Goal: Task Accomplishment & Management: Manage account settings

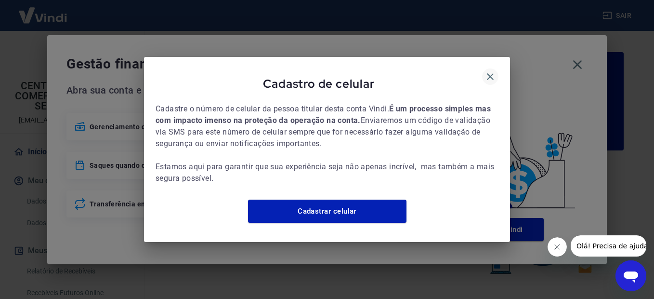
click at [489, 71] on icon "button" at bounding box center [491, 77] width 12 height 12
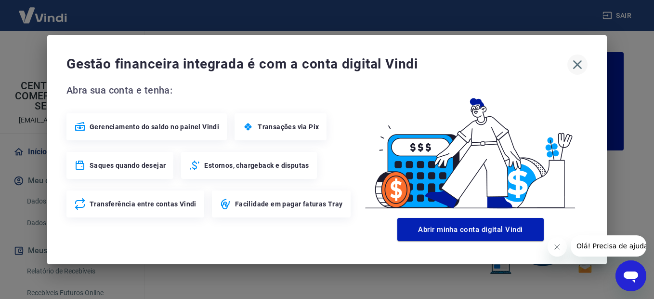
click at [580, 65] on icon "button" at bounding box center [577, 64] width 15 height 15
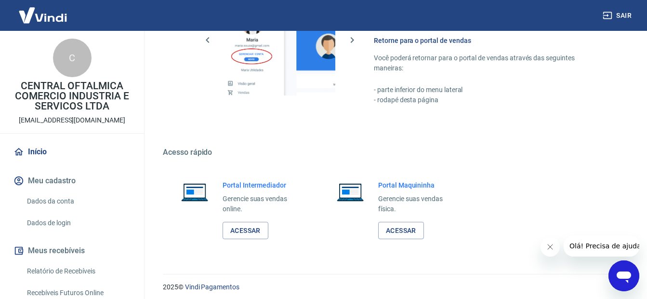
scroll to position [591, 0]
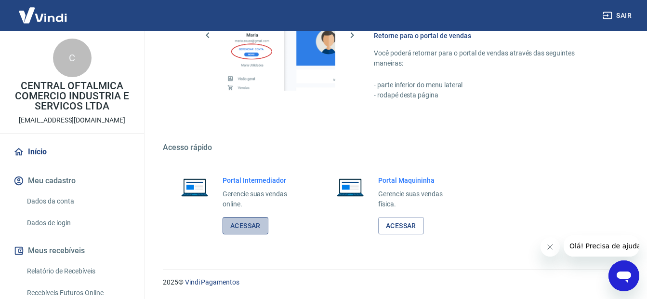
click at [251, 226] on link "Acessar" at bounding box center [246, 226] width 46 height 18
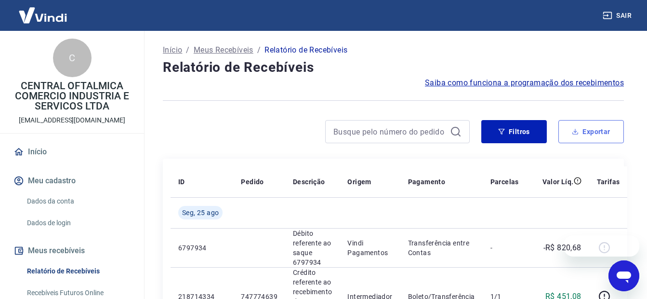
click at [586, 131] on button "Exportar" at bounding box center [591, 131] width 66 height 23
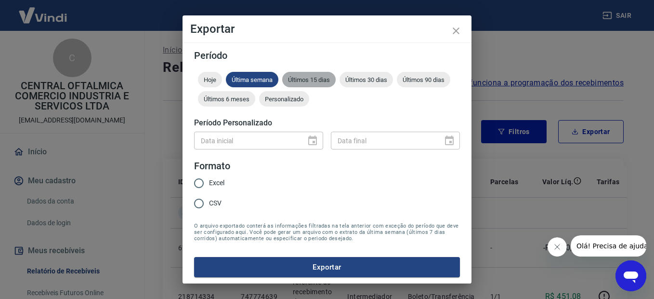
click at [315, 79] on span "Últimos 15 dias" at bounding box center [308, 79] width 53 height 7
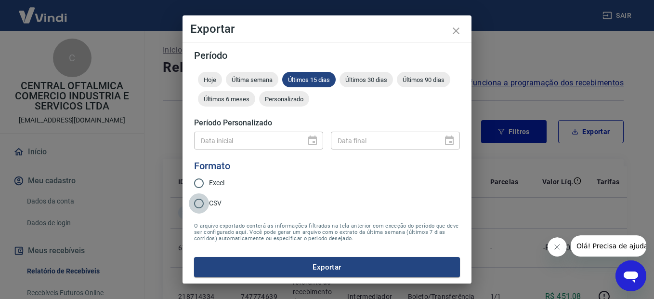
click at [197, 203] on input "CSV" at bounding box center [199, 203] width 20 height 20
radio input "true"
click at [324, 267] on button "Exportar" at bounding box center [327, 267] width 266 height 20
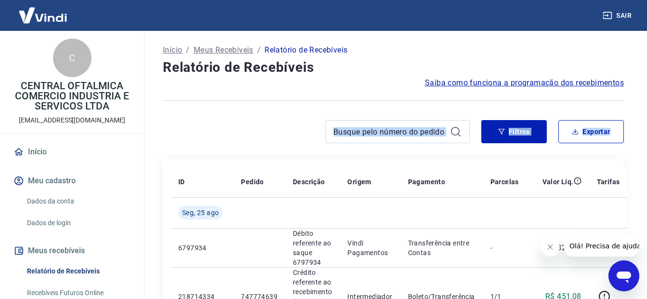
click at [622, 15] on button "Sair" at bounding box center [618, 16] width 35 height 18
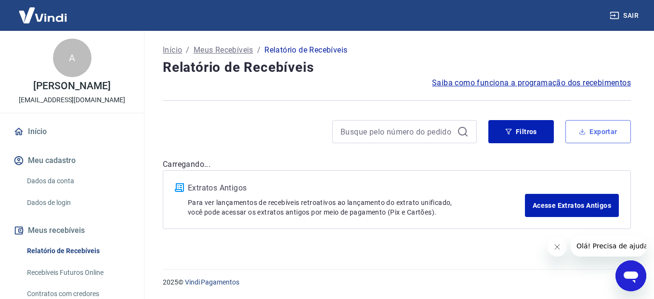
click at [596, 132] on button "Exportar" at bounding box center [598, 131] width 66 height 23
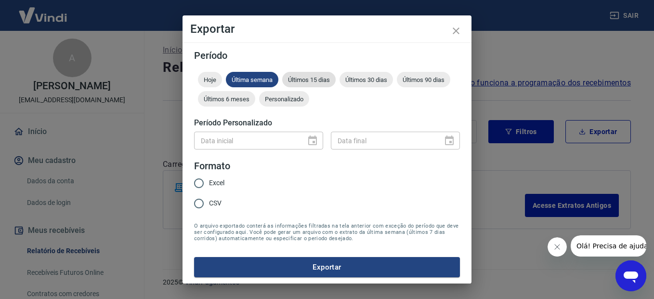
click at [304, 79] on span "Últimos 15 dias" at bounding box center [308, 79] width 53 height 7
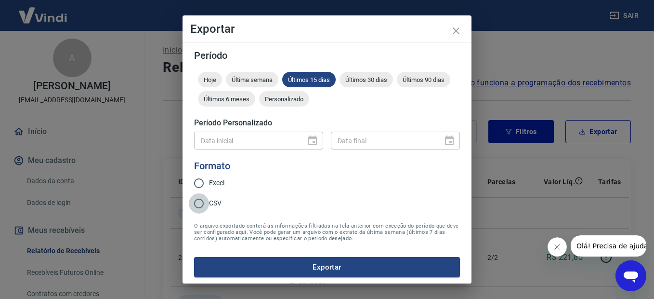
click at [198, 203] on input "CSV" at bounding box center [199, 203] width 20 height 20
radio input "true"
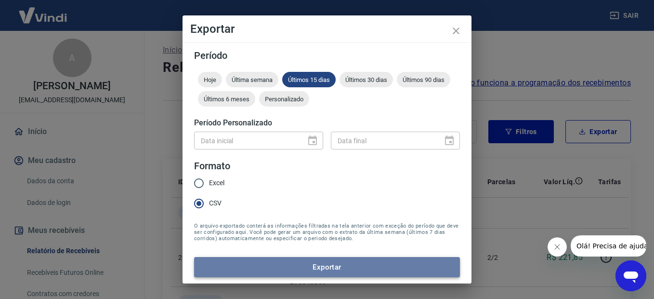
click at [339, 266] on button "Exportar" at bounding box center [327, 267] width 266 height 20
